Goal: Transaction & Acquisition: Purchase product/service

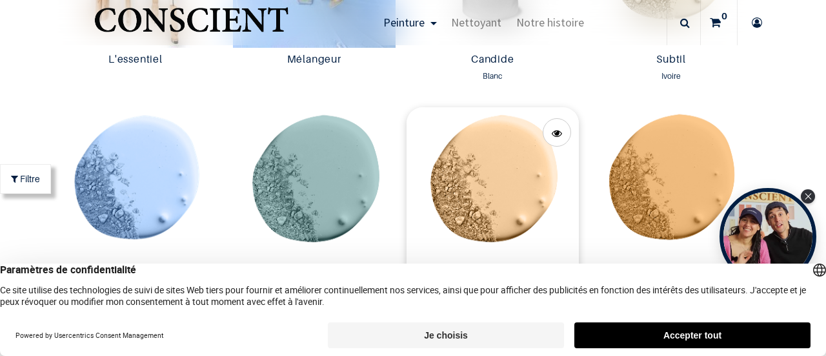
scroll to position [840, 0]
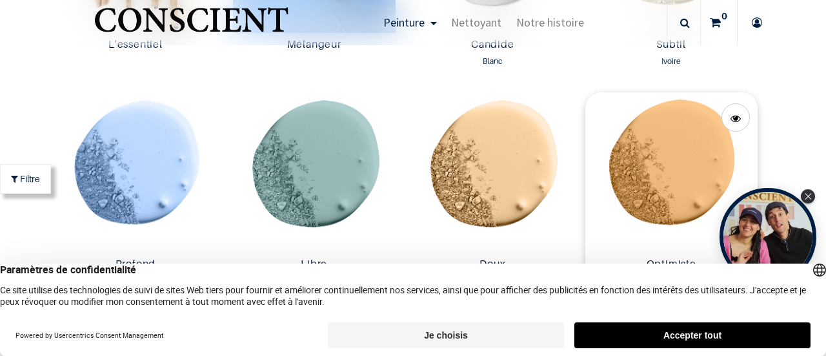
click at [631, 176] on img at bounding box center [671, 172] width 172 height 160
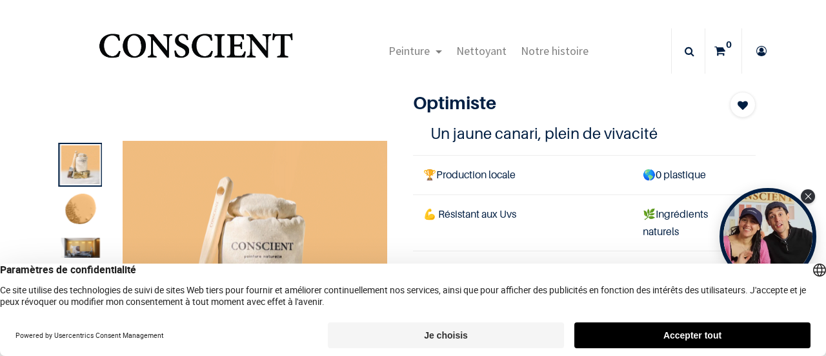
scroll to position [129, 0]
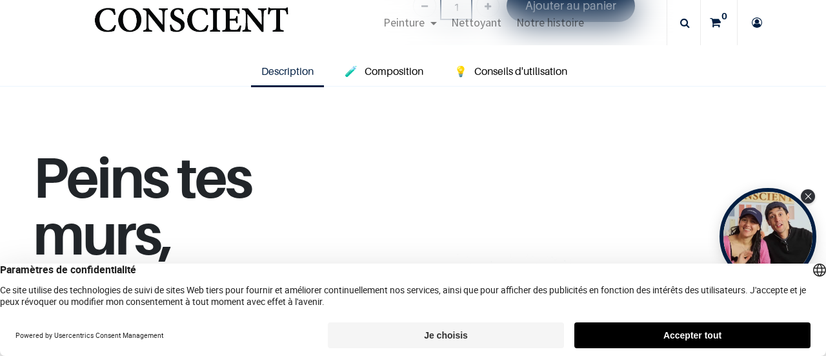
scroll to position [452, 0]
